Goal: Check status: Check status

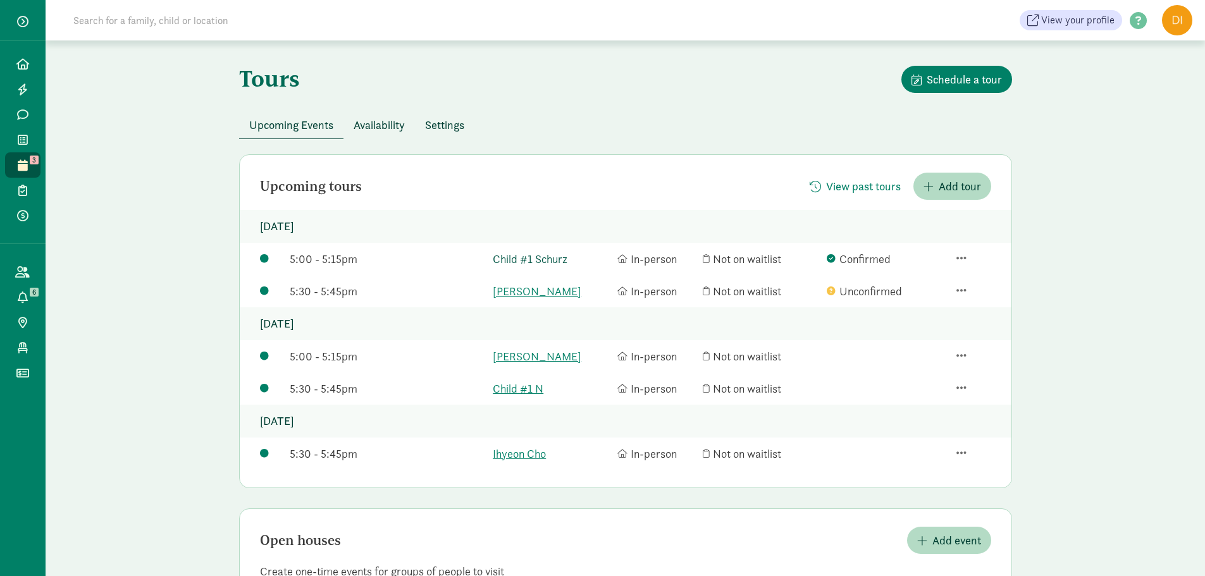
click at [530, 261] on link "Child #1 Schurz" at bounding box center [552, 259] width 118 height 17
click at [570, 294] on link "[PERSON_NAME]" at bounding box center [552, 291] width 118 height 17
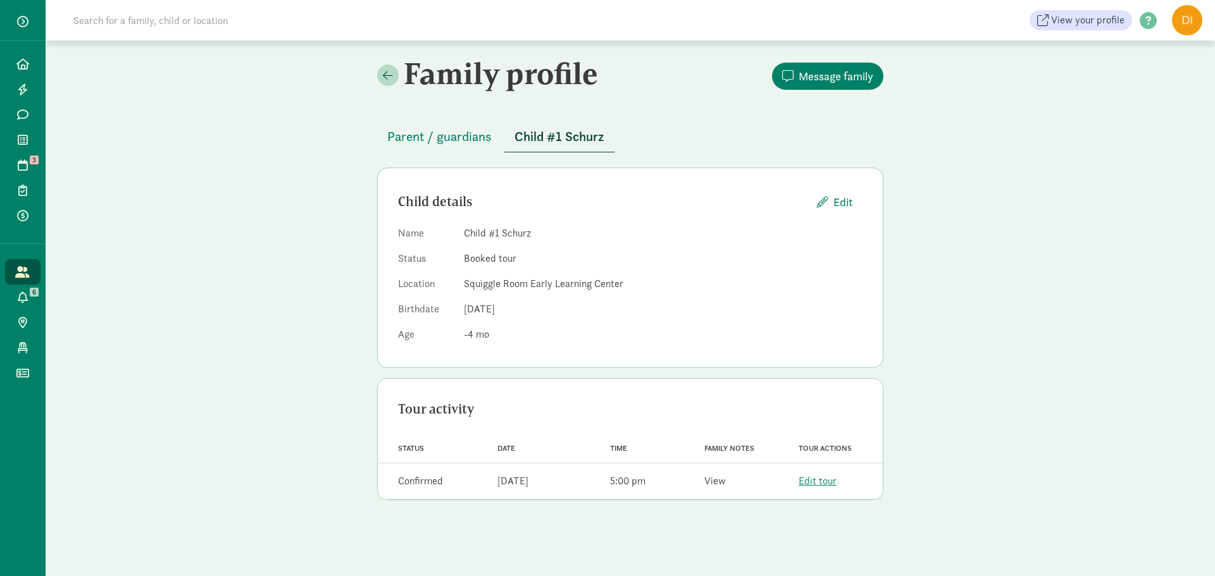
click at [716, 480] on link "View" at bounding box center [715, 480] width 22 height 13
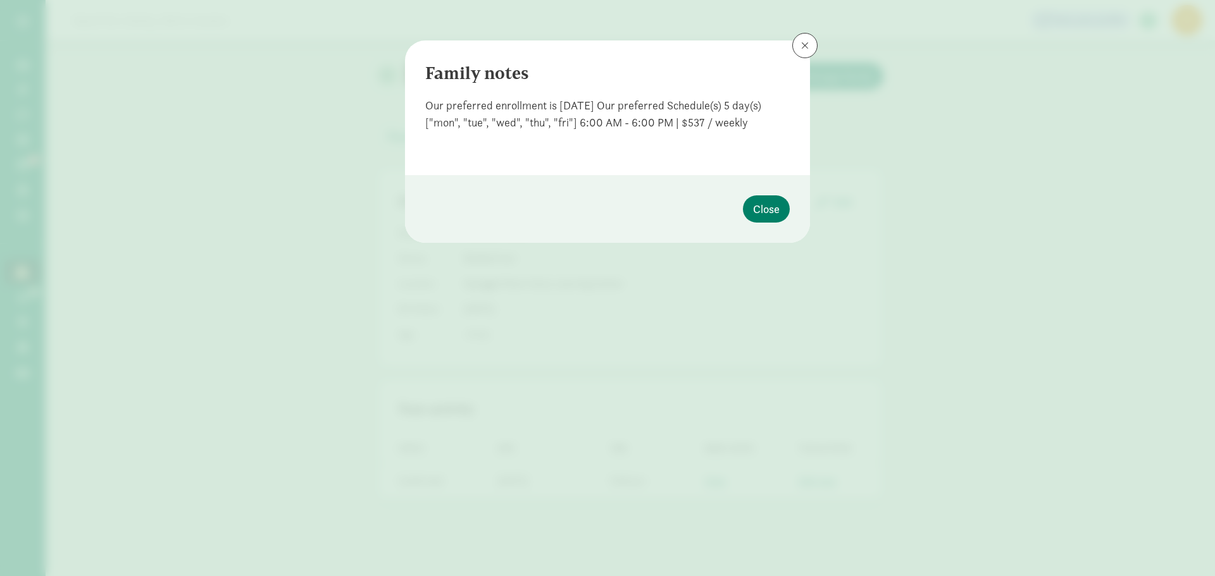
click at [741, 212] on footer "Close" at bounding box center [607, 209] width 405 height 68
click at [772, 212] on span "Close" at bounding box center [766, 209] width 27 height 17
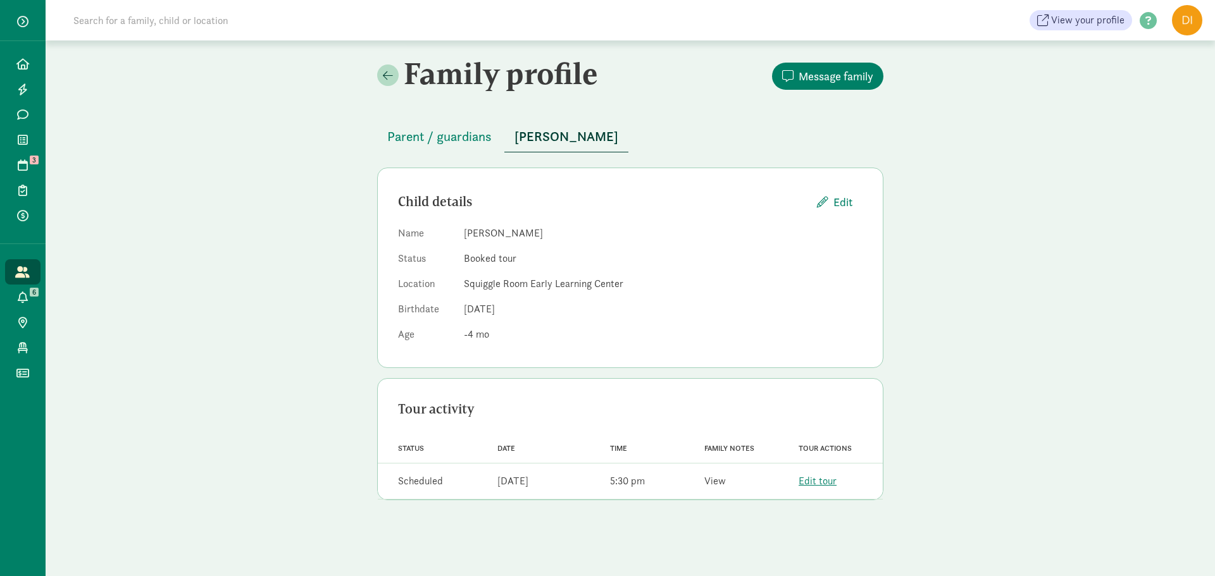
click at [716, 487] on link "View" at bounding box center [715, 480] width 22 height 13
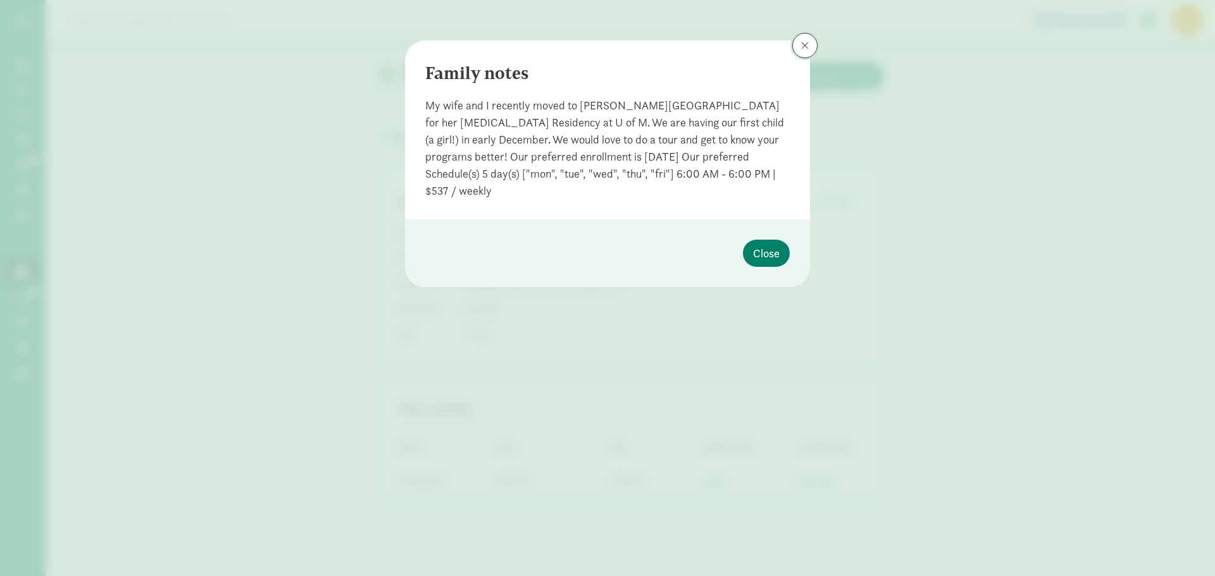
click at [798, 44] on button at bounding box center [804, 45] width 25 height 25
